Goal: Task Accomplishment & Management: Complete application form

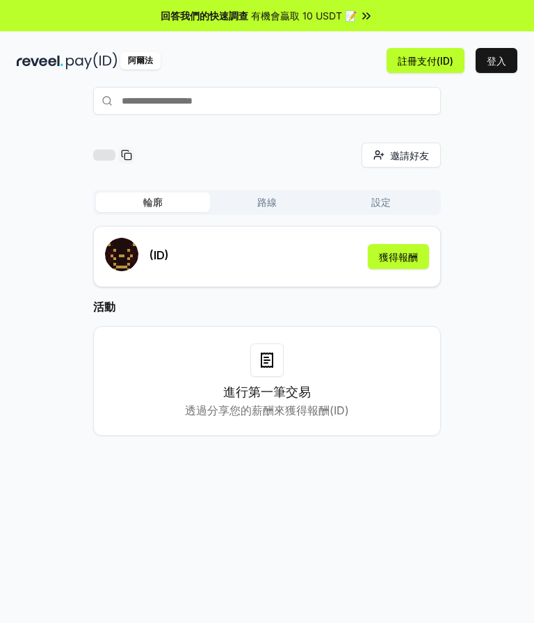
click at [277, 263] on div "(ID) 獲得報酬" at bounding box center [267, 257] width 324 height 38
click at [335, 257] on div "(ID) 獲得報酬" at bounding box center [267, 257] width 324 height 38
click at [334, 257] on div "(ID) 獲得報酬" at bounding box center [267, 257] width 324 height 38
click at [293, 262] on div "(ID) 獲得報酬" at bounding box center [267, 257] width 324 height 38
click at [340, 259] on div "(ID) 獲得報酬" at bounding box center [267, 257] width 324 height 38
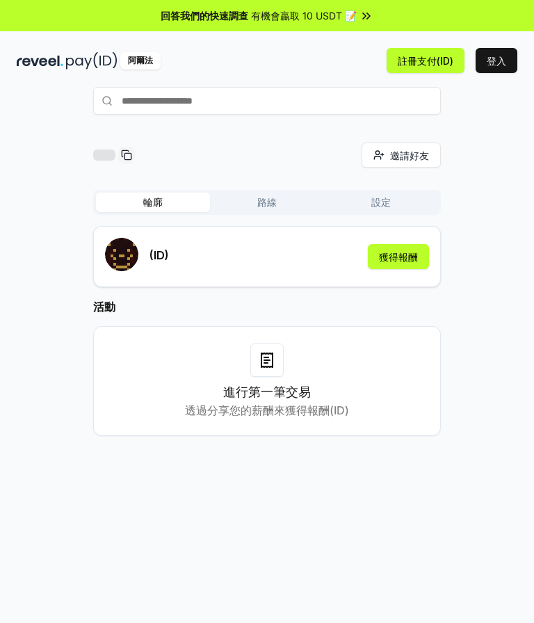
click at [340, 259] on div "(ID) 獲得報酬" at bounding box center [267, 257] width 324 height 38
click at [352, 254] on div "(ID) 獲得報酬" at bounding box center [267, 257] width 324 height 38
click at [320, 105] on input "text" at bounding box center [266, 101] width 347 height 28
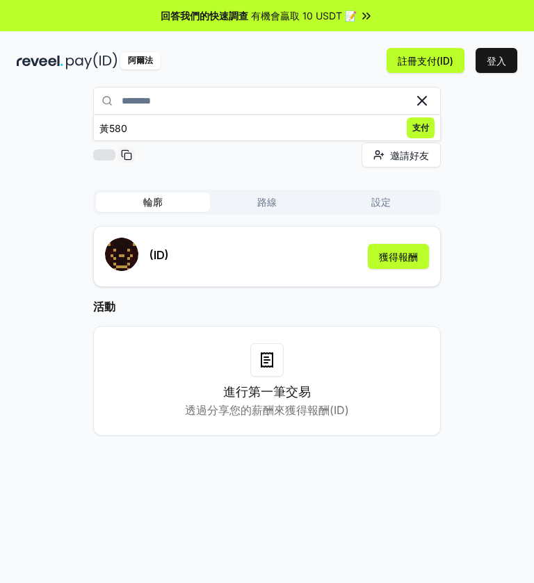
type input "********"
click at [422, 132] on span "支付" at bounding box center [420, 127] width 28 height 21
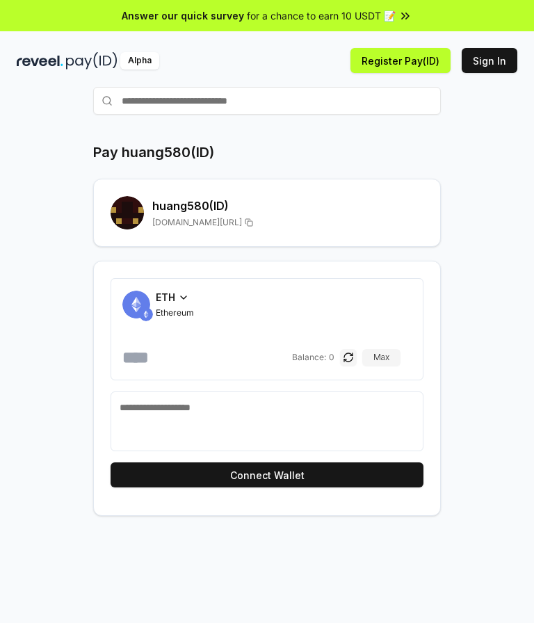
click at [191, 299] on div "ETH" at bounding box center [175, 297] width 38 height 15
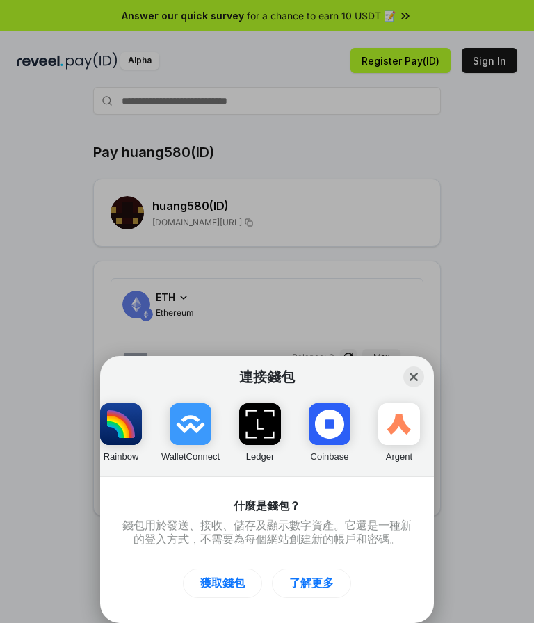
scroll to position [0, 83]
click at [420, 376] on button "Close" at bounding box center [413, 376] width 21 height 21
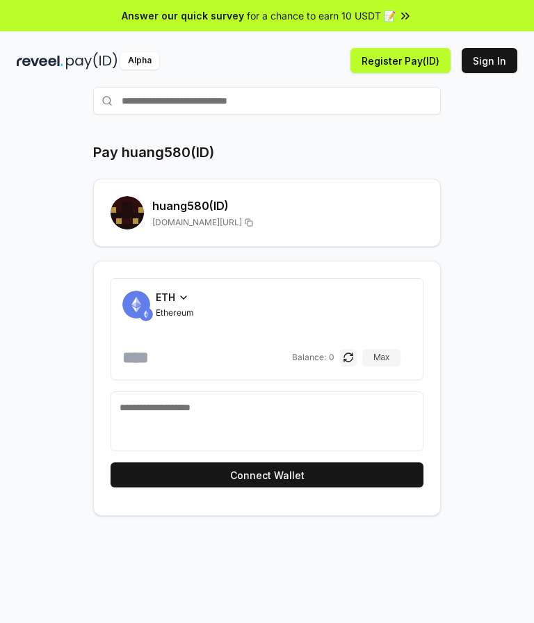
click at [506, 66] on button "Sign In" at bounding box center [489, 60] width 56 height 25
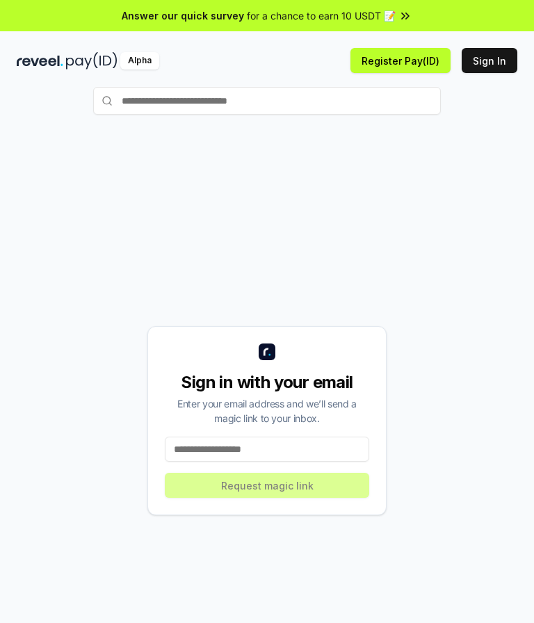
click at [396, 100] on input "text" at bounding box center [266, 101] width 347 height 28
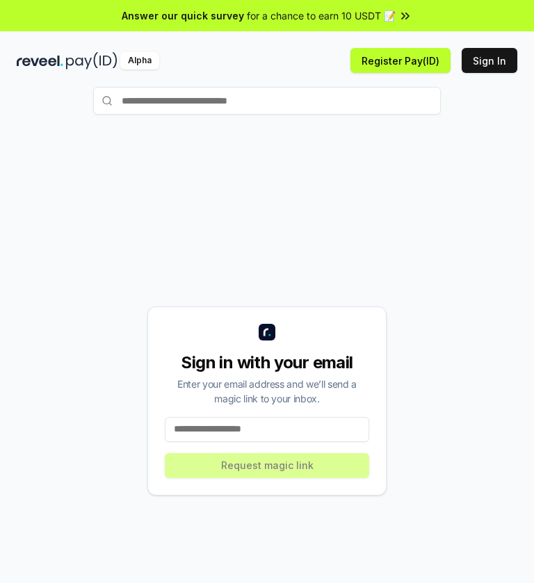
click at [347, 101] on input "text" at bounding box center [266, 101] width 347 height 28
click at [335, 106] on input "text" at bounding box center [266, 101] width 347 height 28
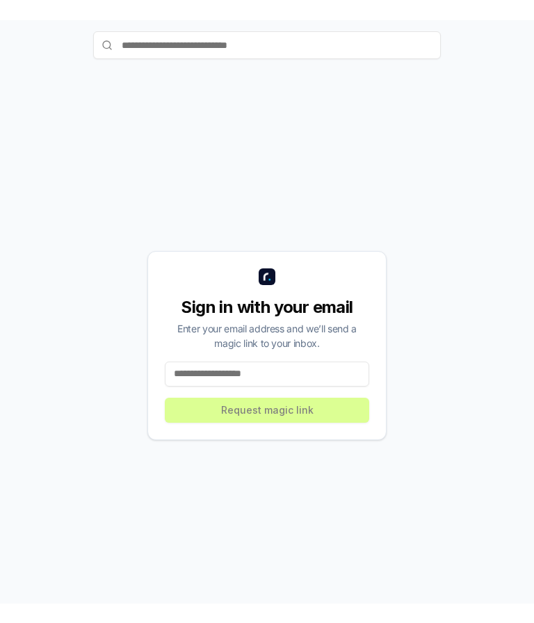
scroll to position [76, 0]
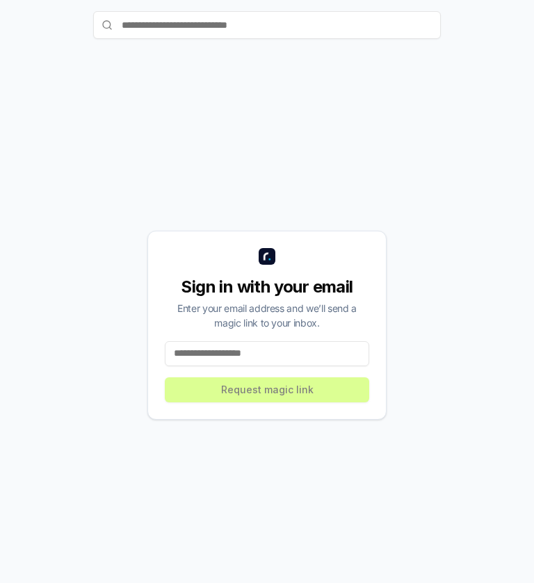
click at [310, 349] on input at bounding box center [267, 353] width 204 height 25
click at [297, 347] on input at bounding box center [267, 353] width 204 height 25
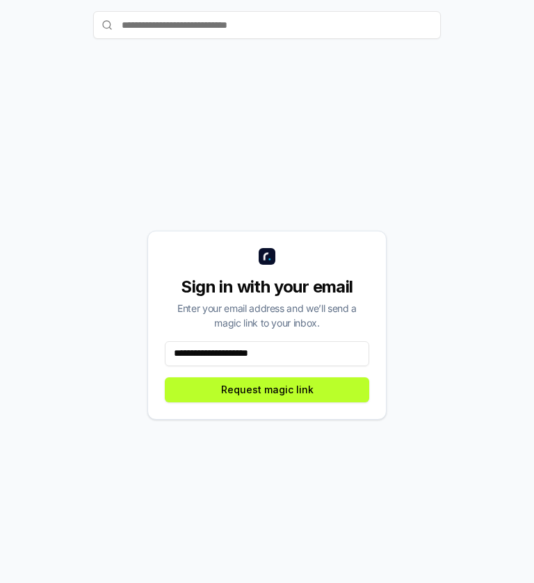
type input "**********"
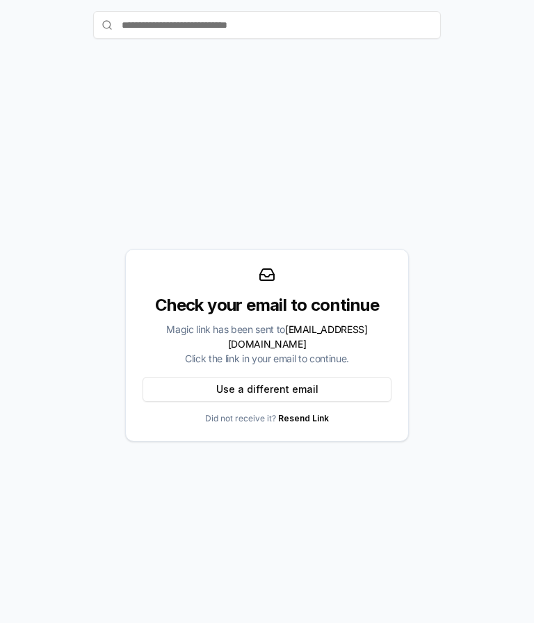
click at [322, 380] on button "Use a different email" at bounding box center [266, 389] width 249 height 25
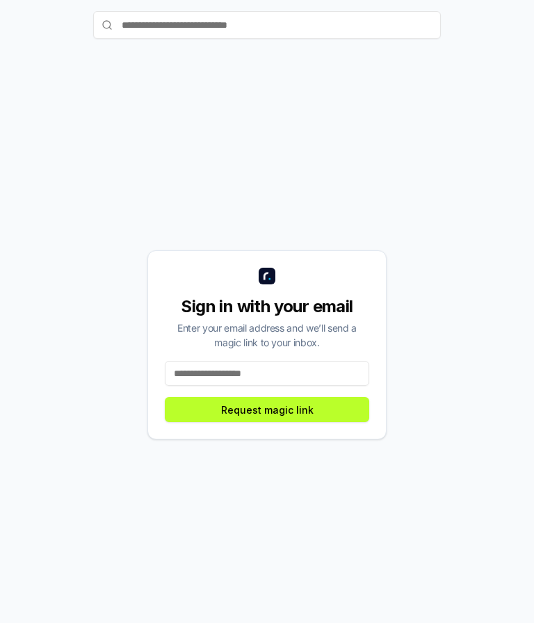
click at [325, 370] on input at bounding box center [267, 373] width 204 height 25
